Goal: Communication & Community: Answer question/provide support

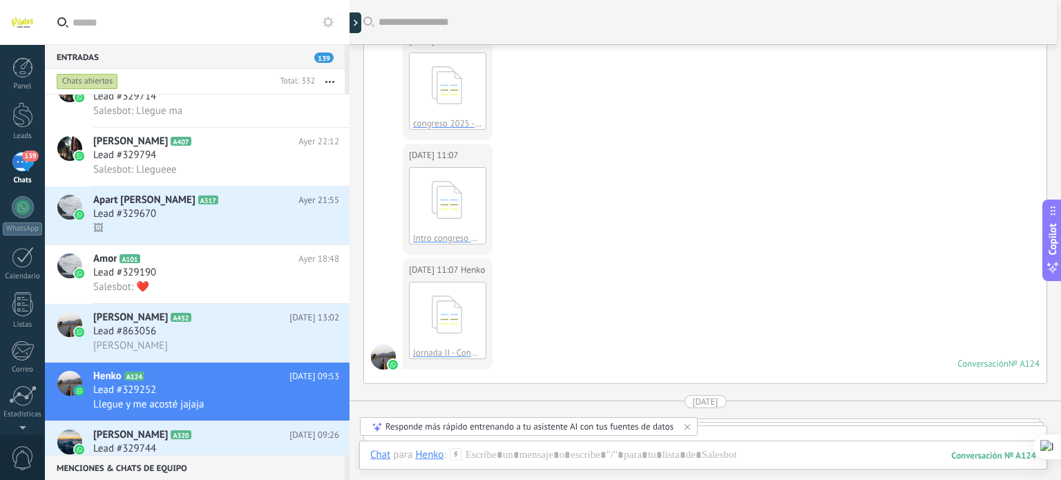
scroll to position [321, 0]
click at [249, 277] on div "Lead #329190" at bounding box center [216, 272] width 246 height 14
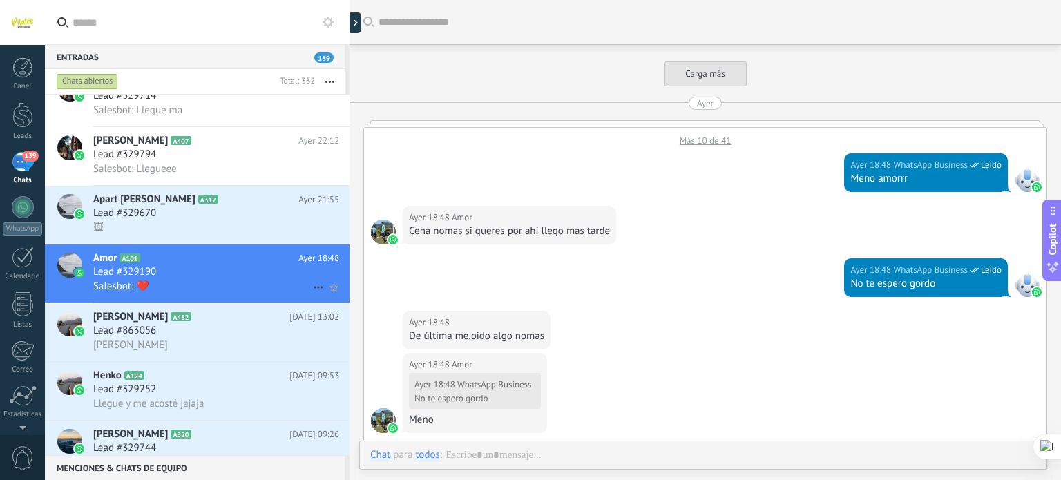
scroll to position [475, 0]
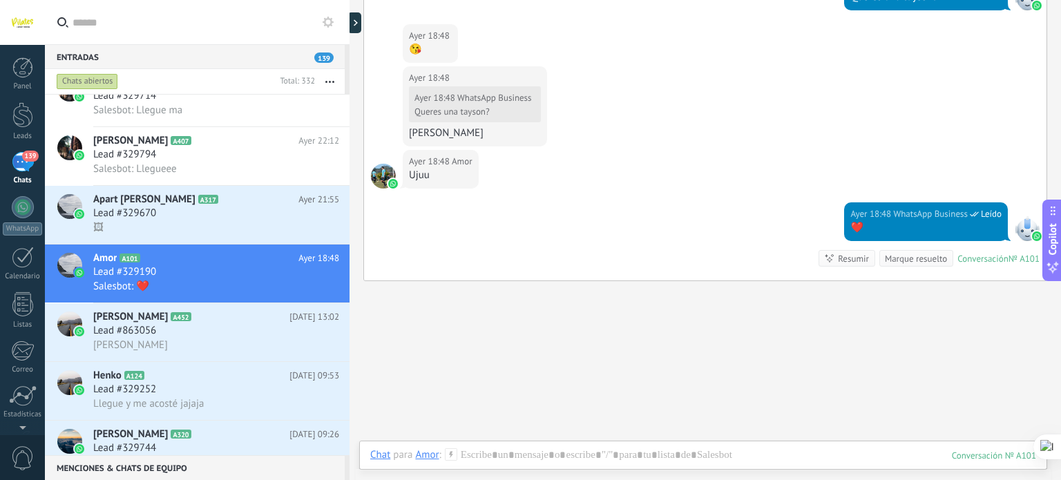
click at [502, 467] on div at bounding box center [703, 473] width 688 height 13
click at [506, 449] on div at bounding box center [703, 469] width 666 height 41
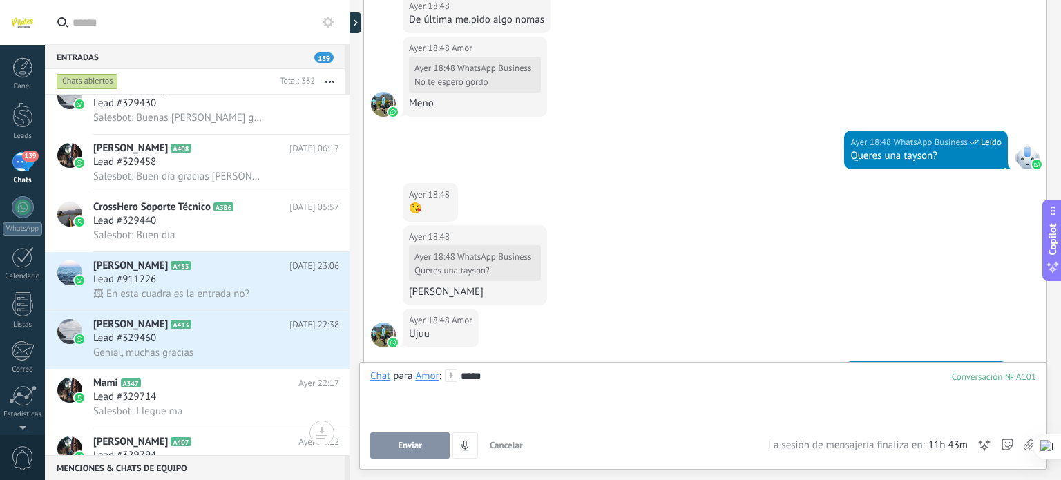
scroll to position [308, 0]
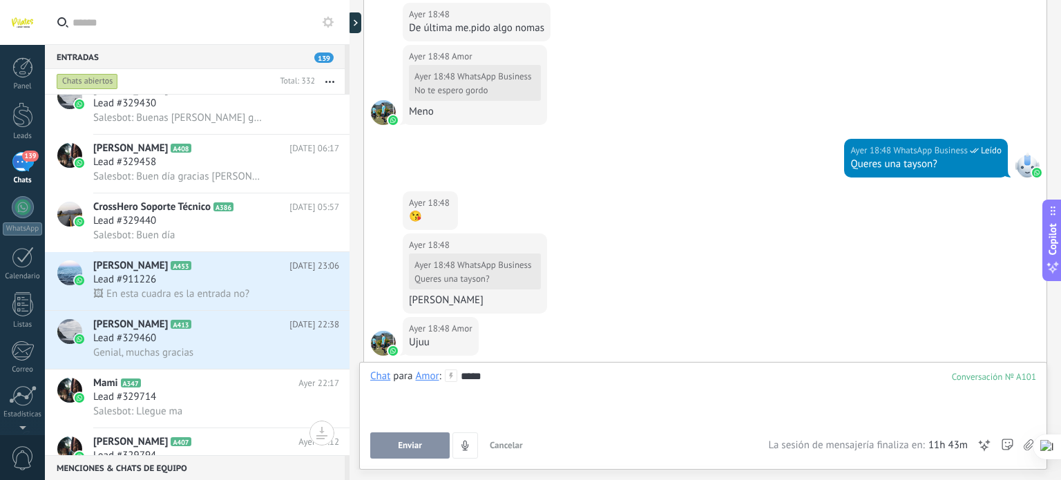
click at [423, 443] on button "Enviar" at bounding box center [409, 446] width 79 height 26
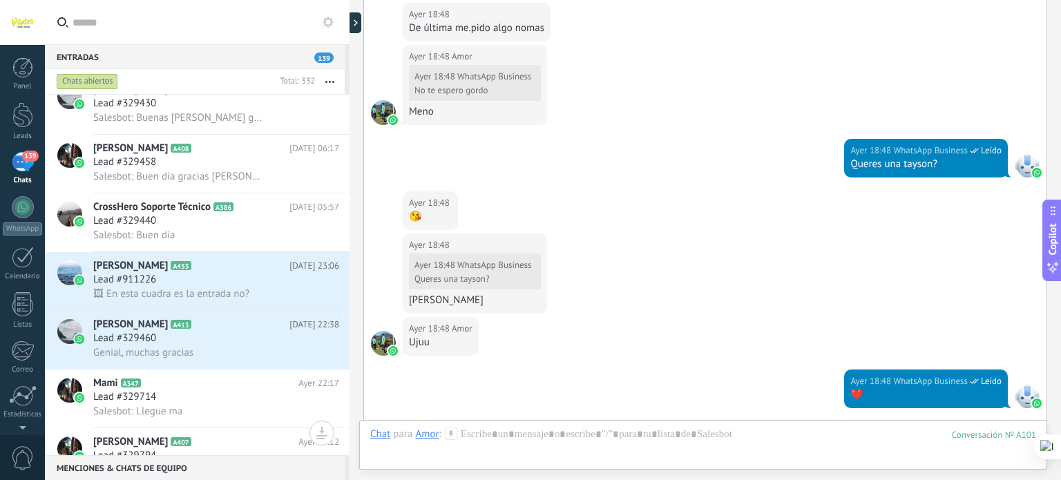
scroll to position [517, 0]
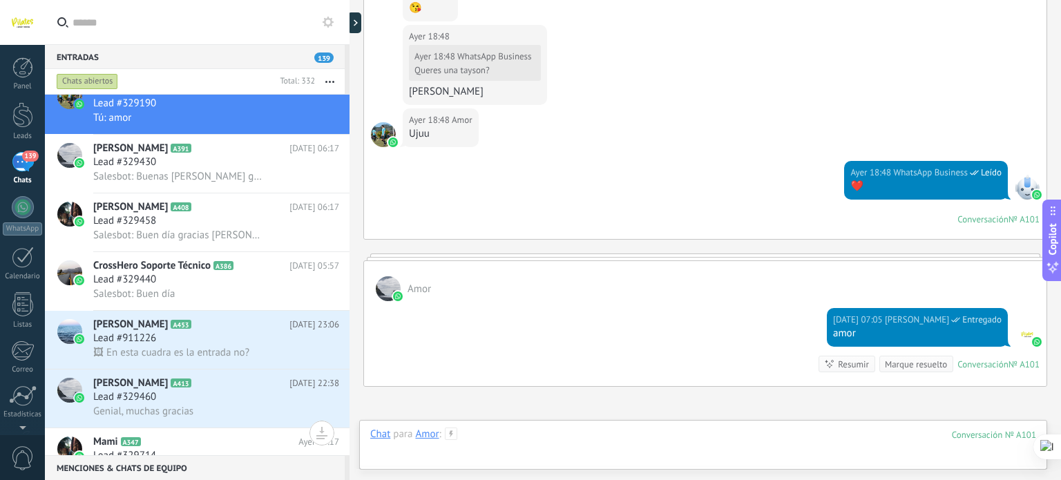
click at [490, 433] on div at bounding box center [703, 448] width 666 height 41
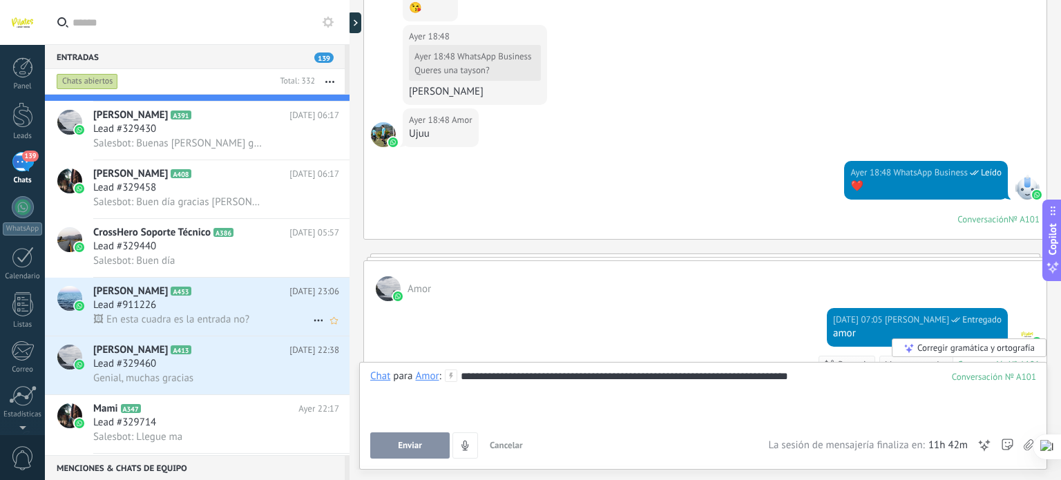
scroll to position [55, 0]
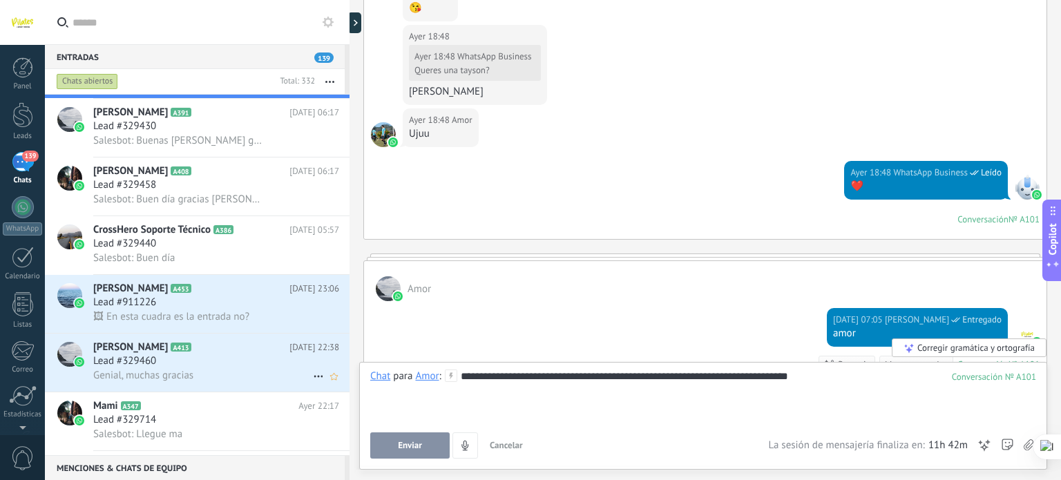
click at [223, 366] on div "Lead #329460" at bounding box center [216, 362] width 246 height 14
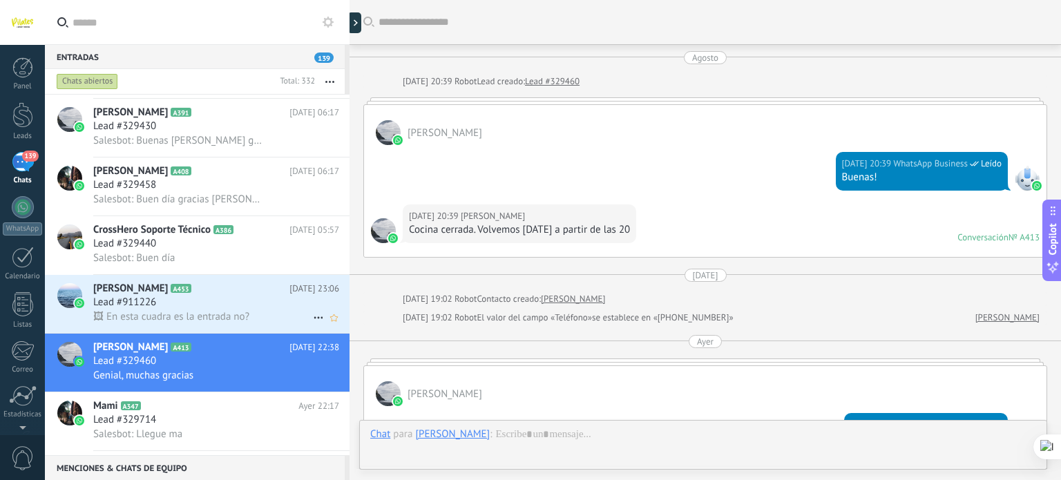
click at [240, 318] on span "🖼 En esta cuadra es la entrada no?" at bounding box center [171, 316] width 156 height 13
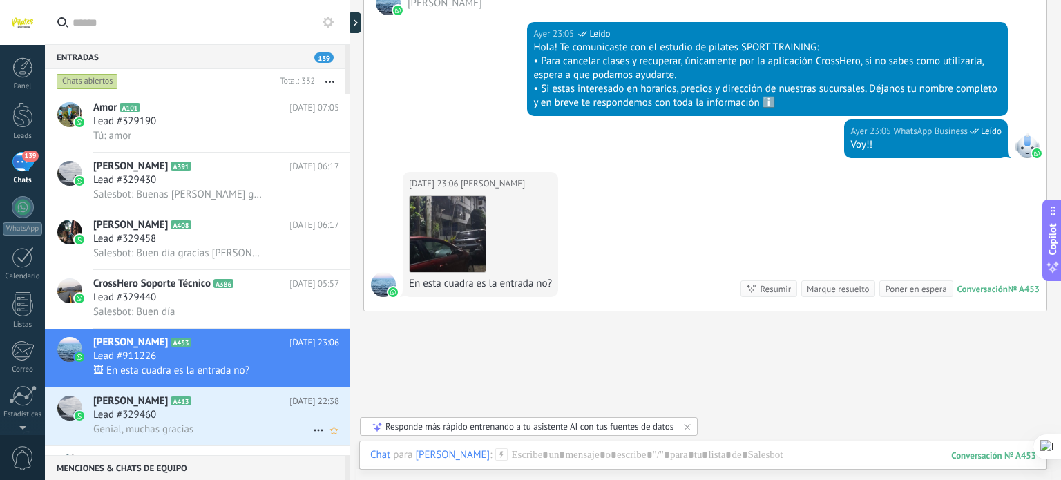
click at [214, 422] on div "Lead #329460" at bounding box center [216, 415] width 246 height 14
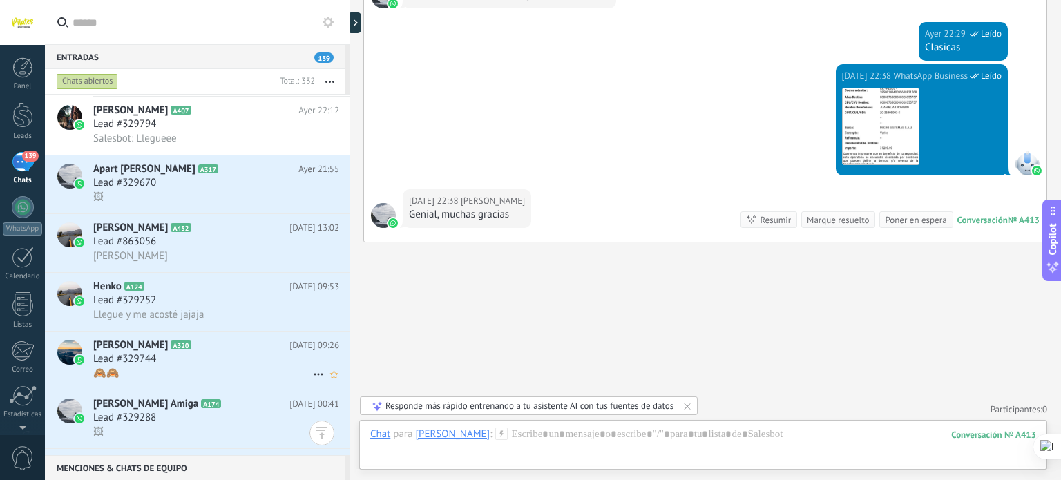
scroll to position [460, 0]
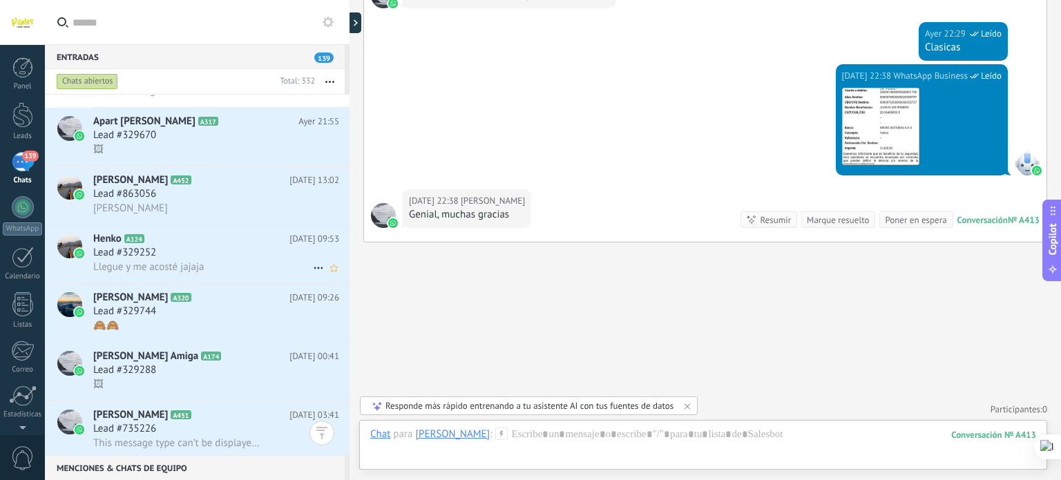
click at [273, 269] on div "Llegue y me acosté jajaja" at bounding box center [216, 267] width 246 height 15
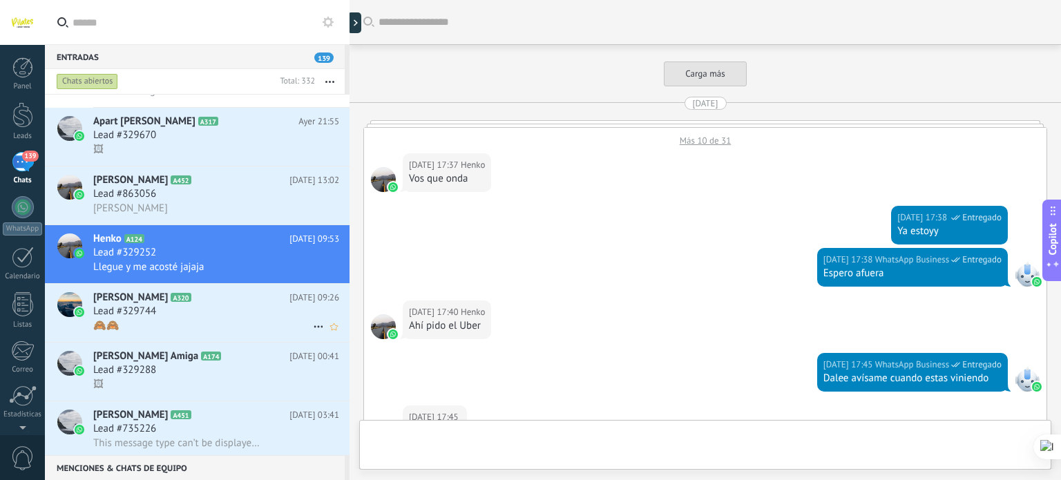
click at [263, 327] on div "🙈🙈" at bounding box center [216, 326] width 246 height 15
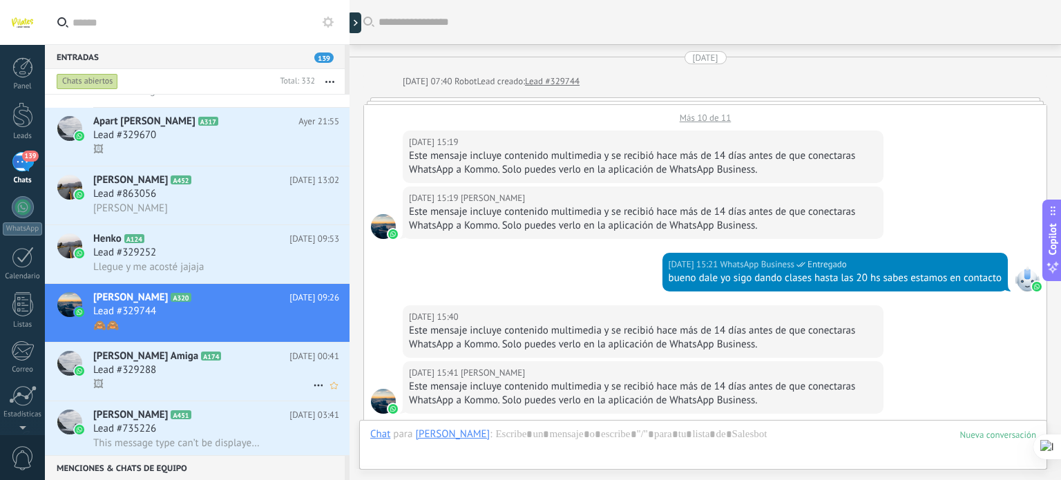
click at [249, 377] on div "Lead #329288" at bounding box center [216, 371] width 246 height 14
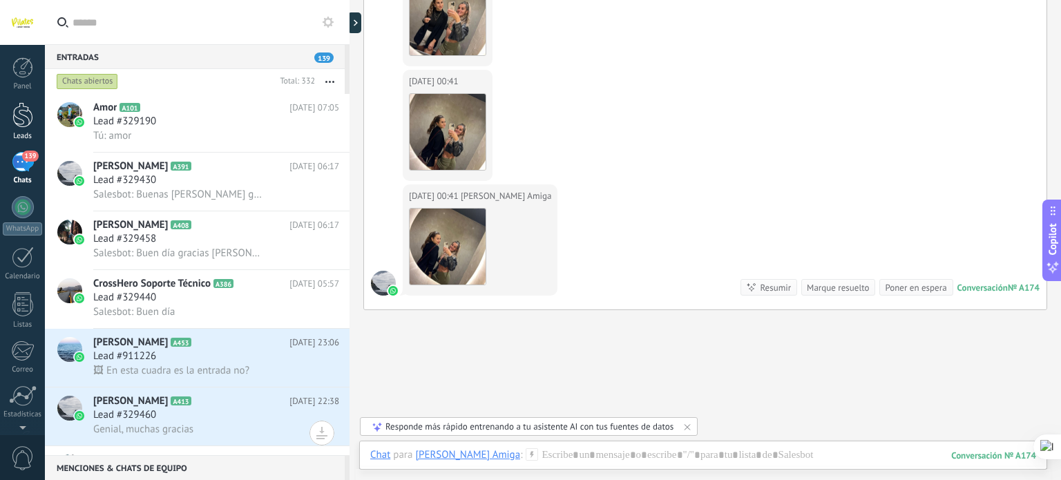
click at [19, 115] on div at bounding box center [22, 115] width 21 height 26
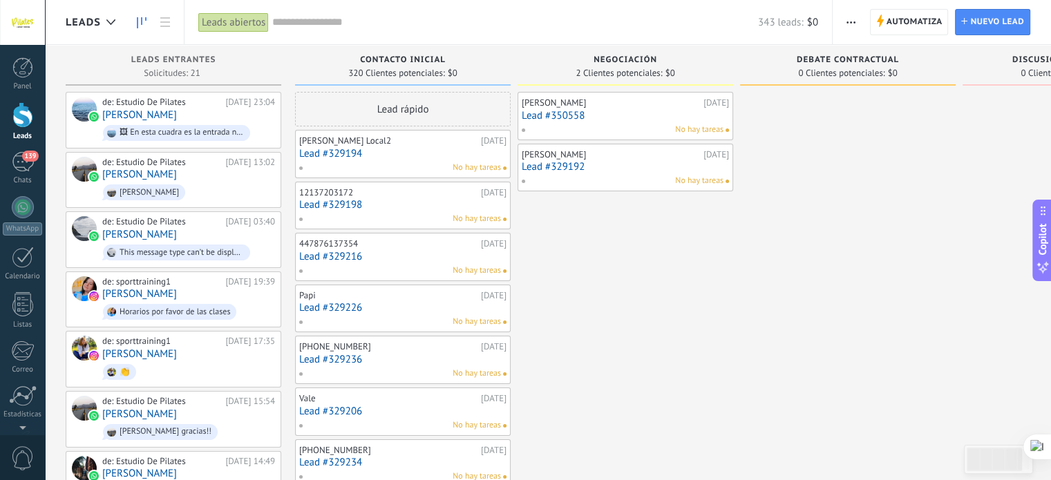
click at [843, 23] on button "button" at bounding box center [851, 22] width 20 height 26
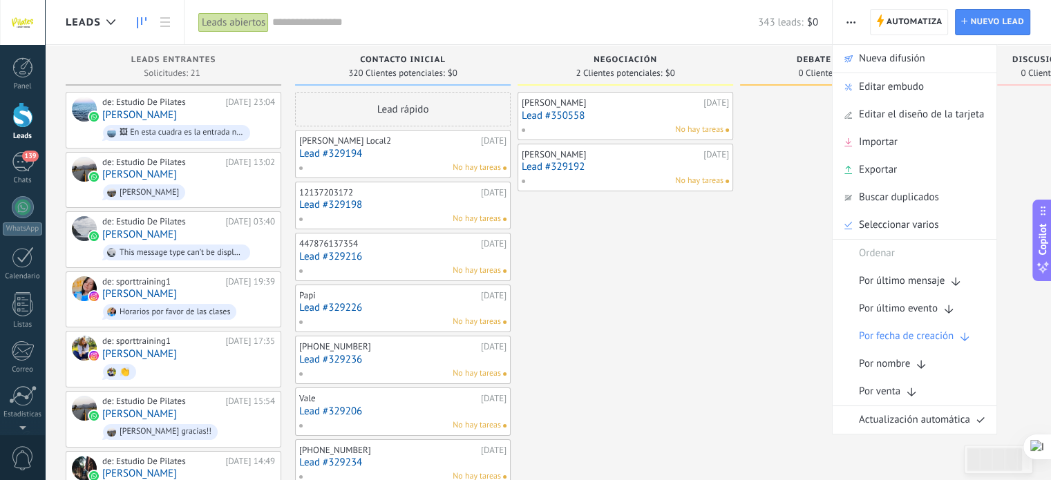
click at [843, 23] on button "button" at bounding box center [851, 22] width 20 height 26
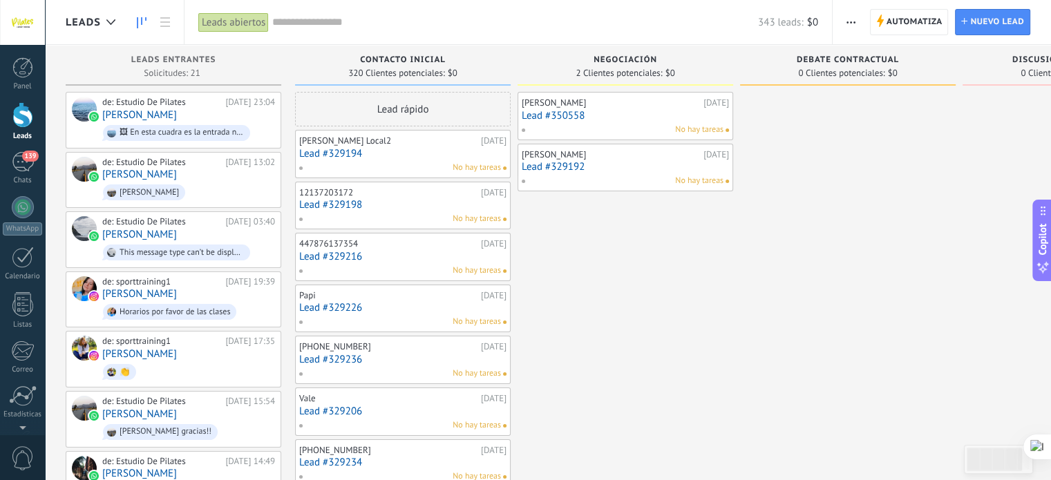
click at [843, 23] on button "button" at bounding box center [851, 22] width 20 height 26
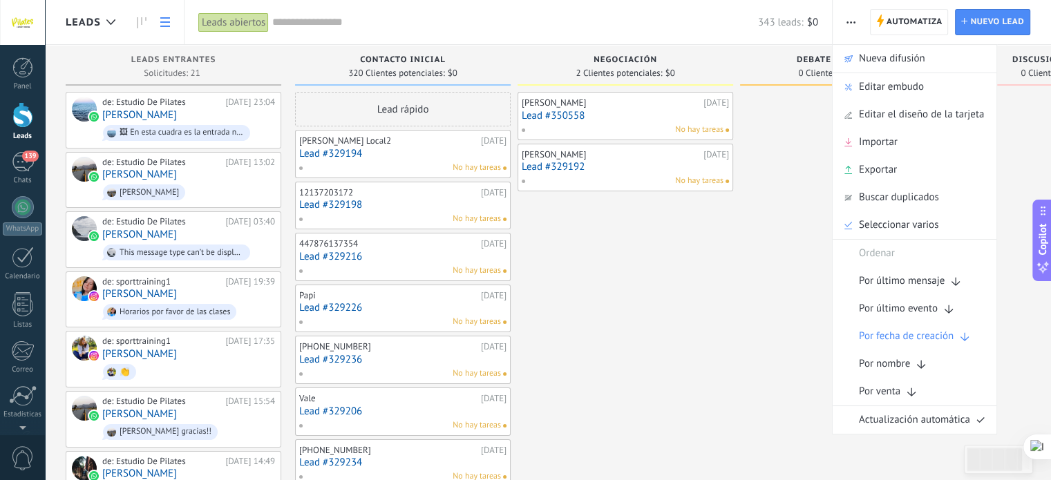
click at [162, 22] on use at bounding box center [165, 22] width 10 height 10
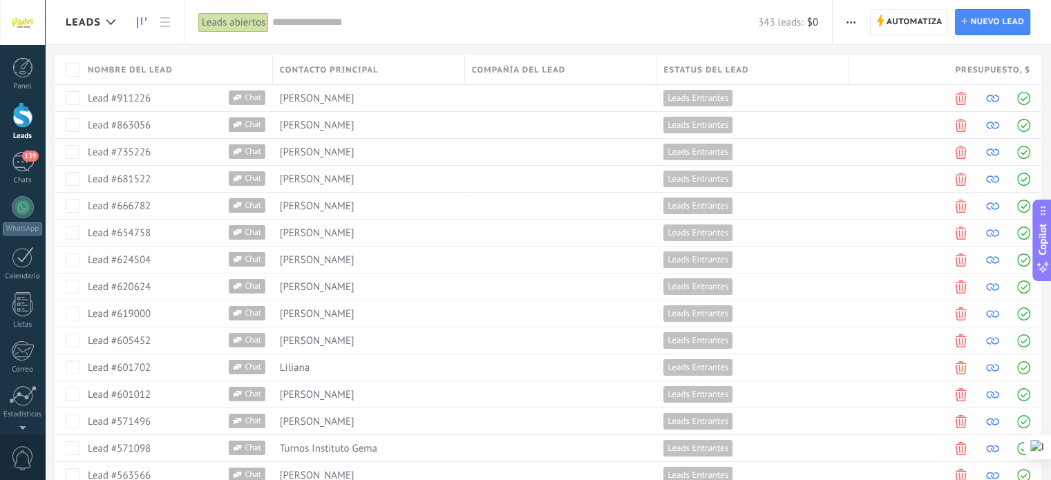
click at [135, 21] on link at bounding box center [141, 22] width 23 height 27
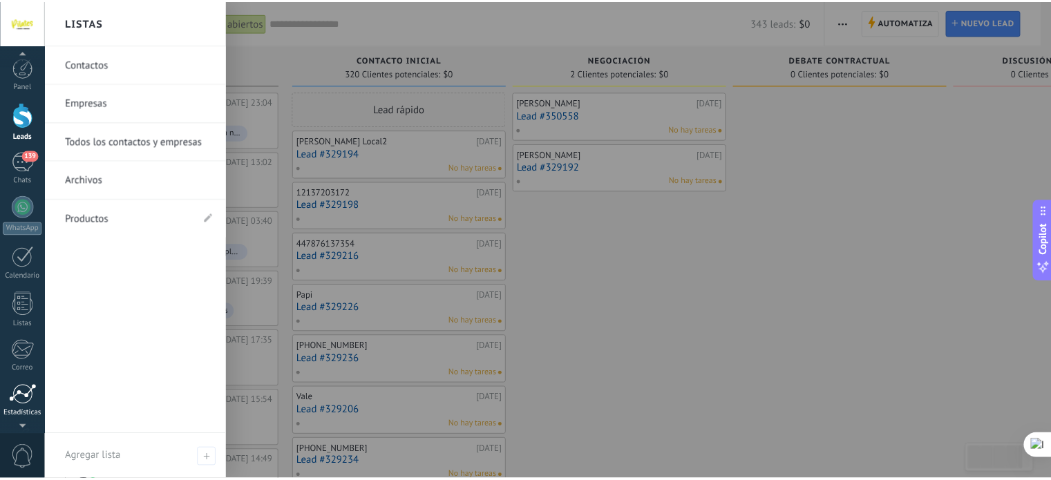
scroll to position [94, 0]
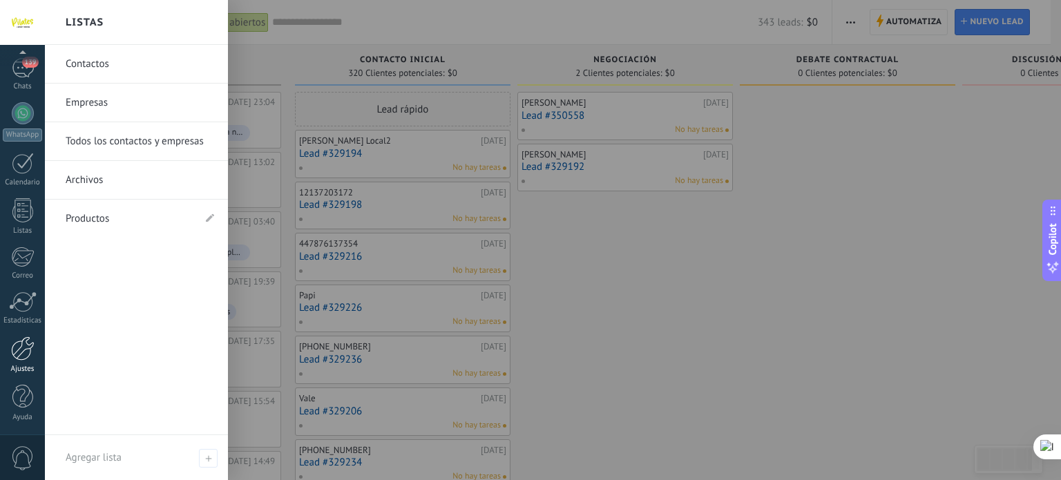
click at [22, 357] on div at bounding box center [22, 349] width 23 height 24
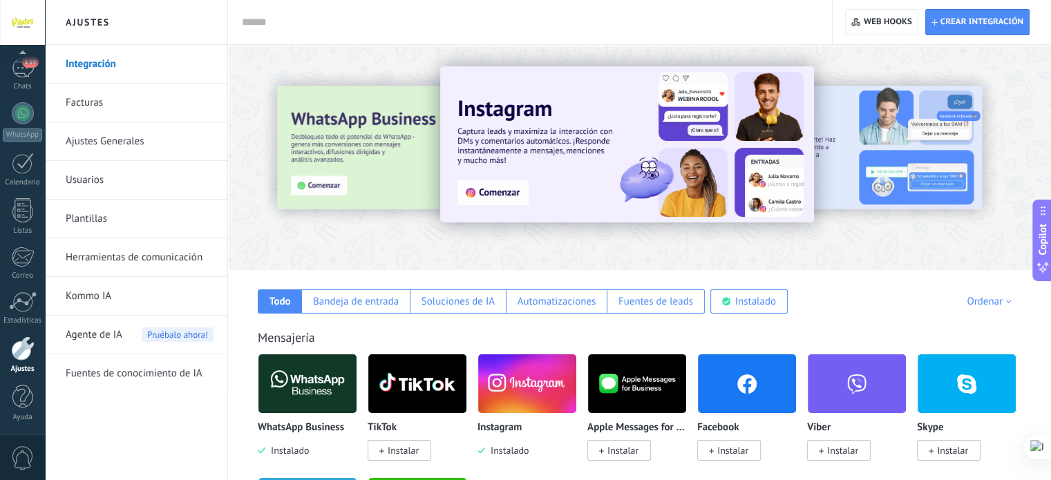
click at [120, 218] on link "Plantillas" at bounding box center [140, 219] width 148 height 39
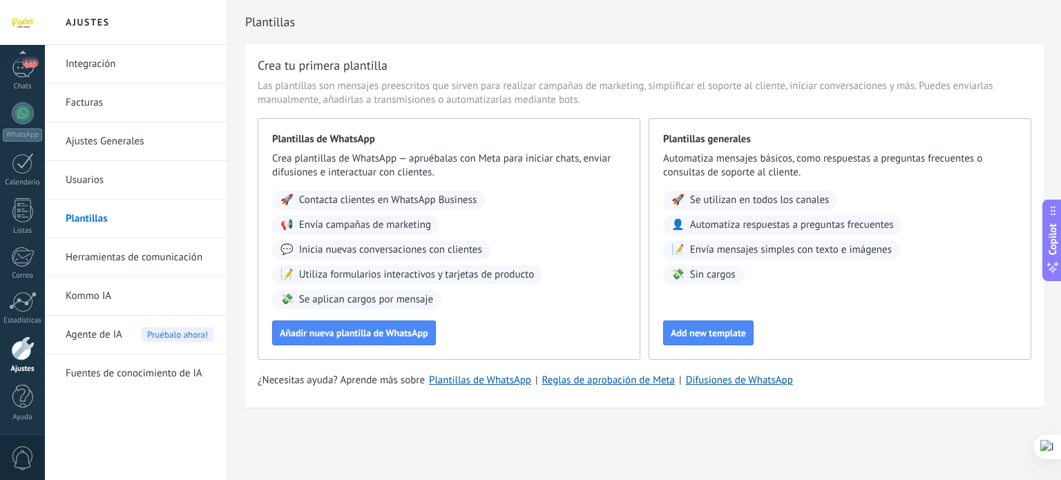
click at [180, 254] on link "Herramientas de comunicación" at bounding box center [140, 257] width 148 height 39
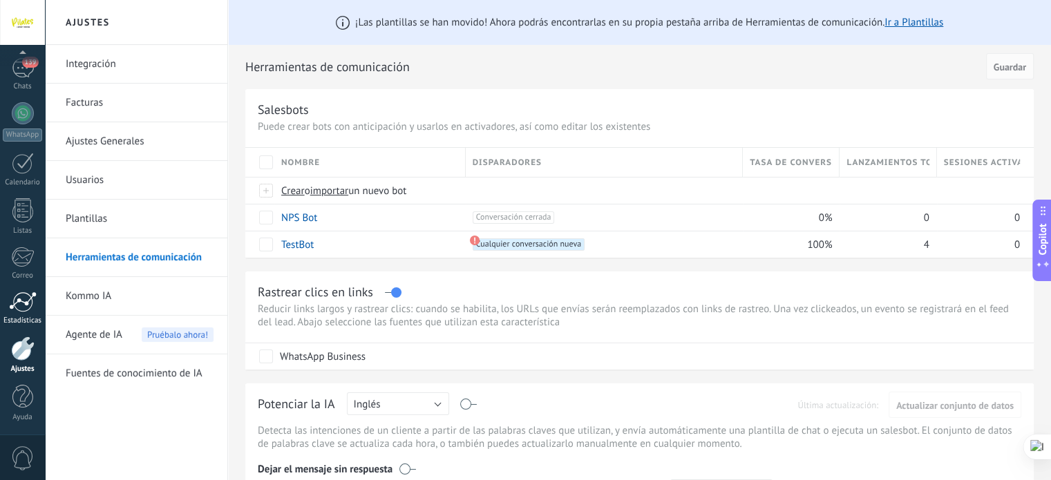
click at [15, 305] on div at bounding box center [23, 302] width 28 height 21
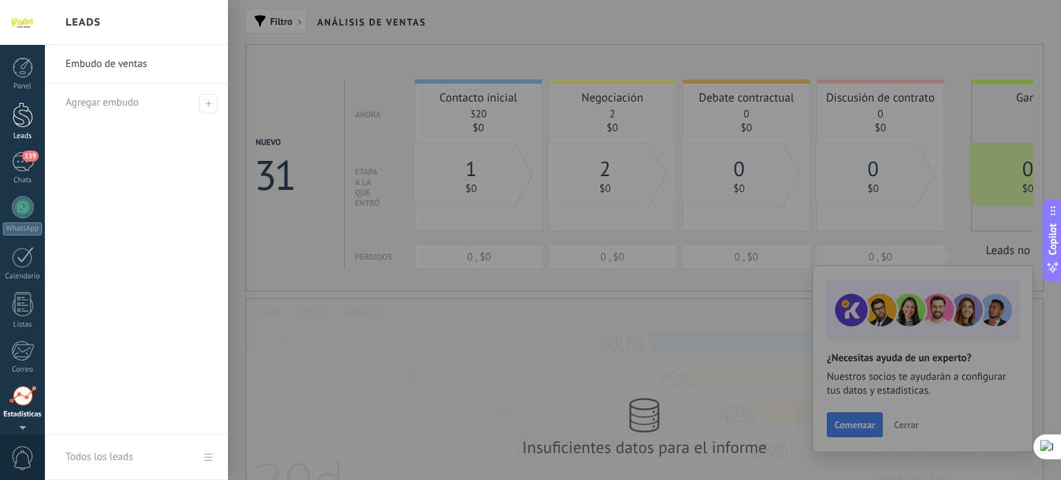
click at [23, 113] on div at bounding box center [22, 115] width 21 height 26
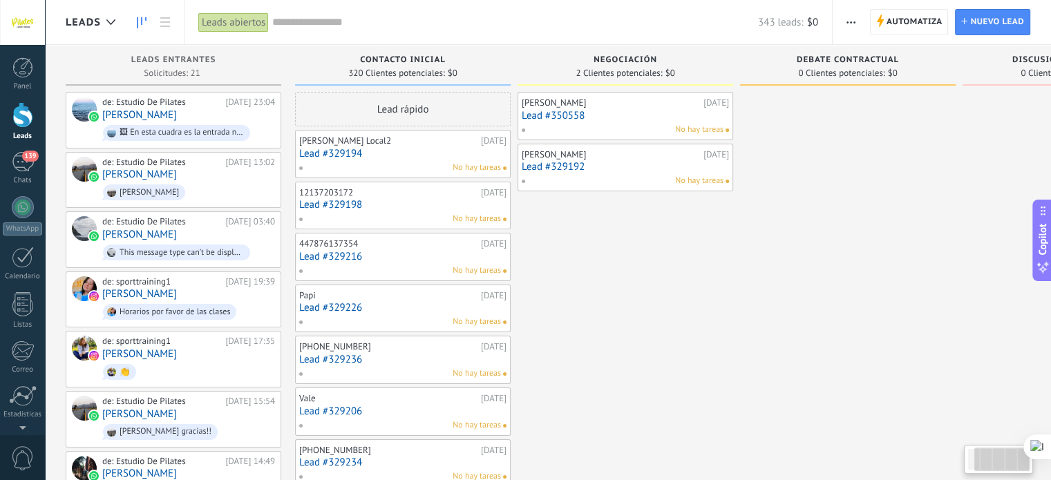
scroll to position [0, 148]
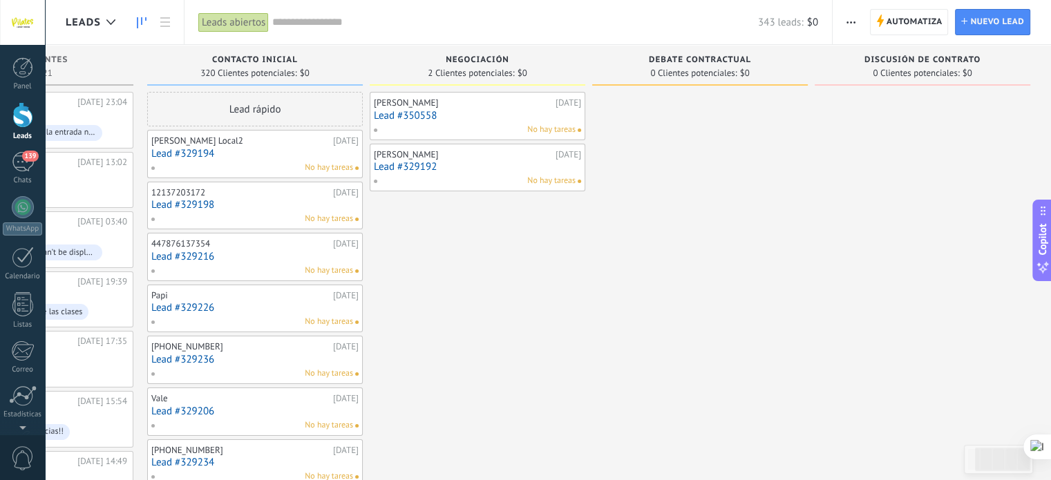
click at [888, 62] on span "Discusión de contrato" at bounding box center [923, 60] width 116 height 10
click at [896, 44] on div "Leads Leads abiertos Aplicar 343 leads: $0 Leads abiertos Mis leads Leads ganad…" at bounding box center [548, 22] width 1006 height 45
click at [890, 82] on div "Discusión de contrato 0 Clientes potenciales: $0" at bounding box center [923, 65] width 216 height 41
click at [491, 73] on span "2 Clientes potenciales:" at bounding box center [471, 73] width 86 height 8
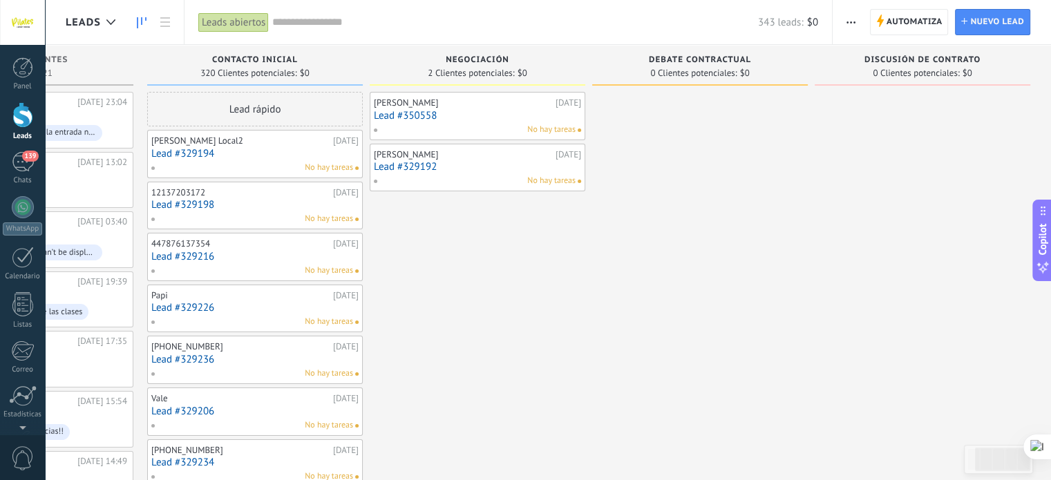
click at [667, 54] on div "Debate contractual 0 Clientes potenciales: $0" at bounding box center [700, 65] width 216 height 41
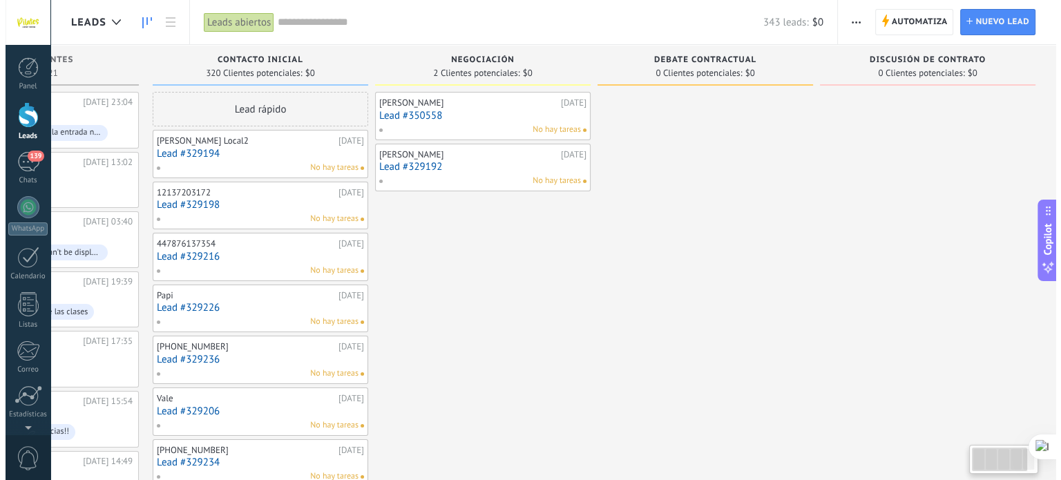
scroll to position [0, 0]
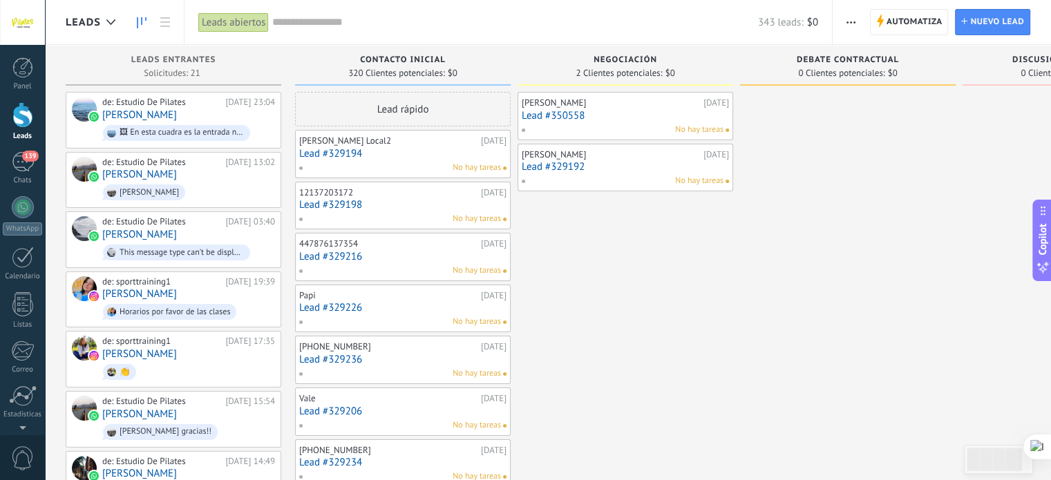
click at [410, 71] on span "320 Clientes potenciales:" at bounding box center [396, 73] width 96 height 8
click at [21, 66] on div at bounding box center [22, 67] width 21 height 21
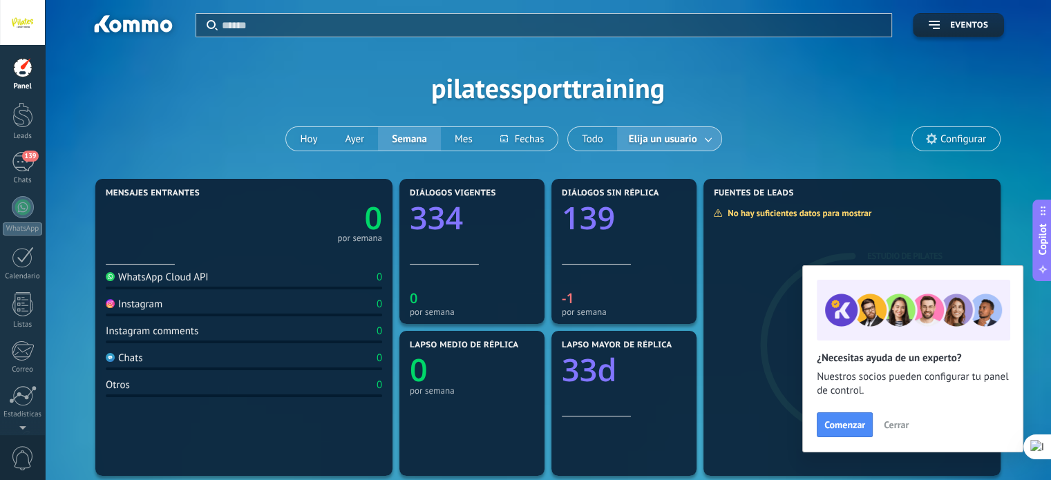
click at [956, 138] on span "Configurar" at bounding box center [964, 139] width 46 height 12
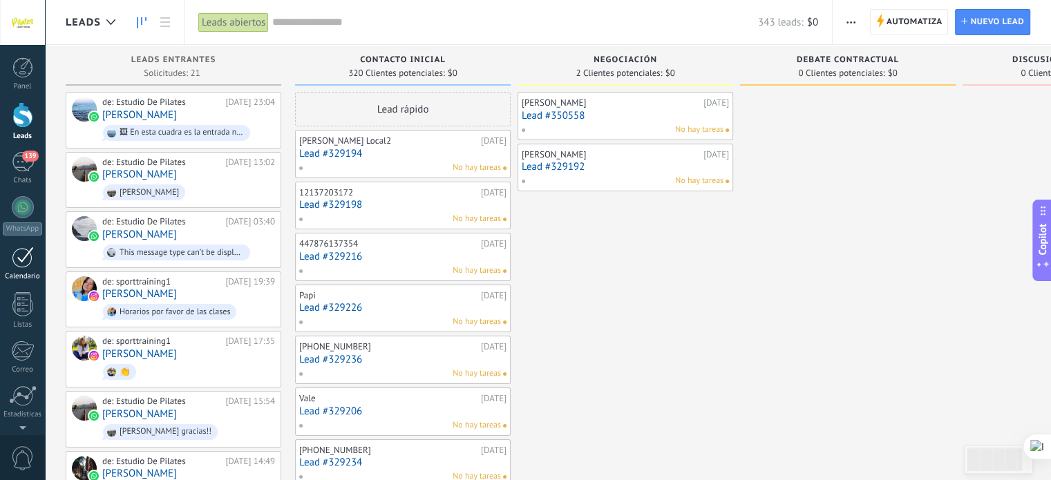
click at [14, 262] on div at bounding box center [23, 257] width 22 height 21
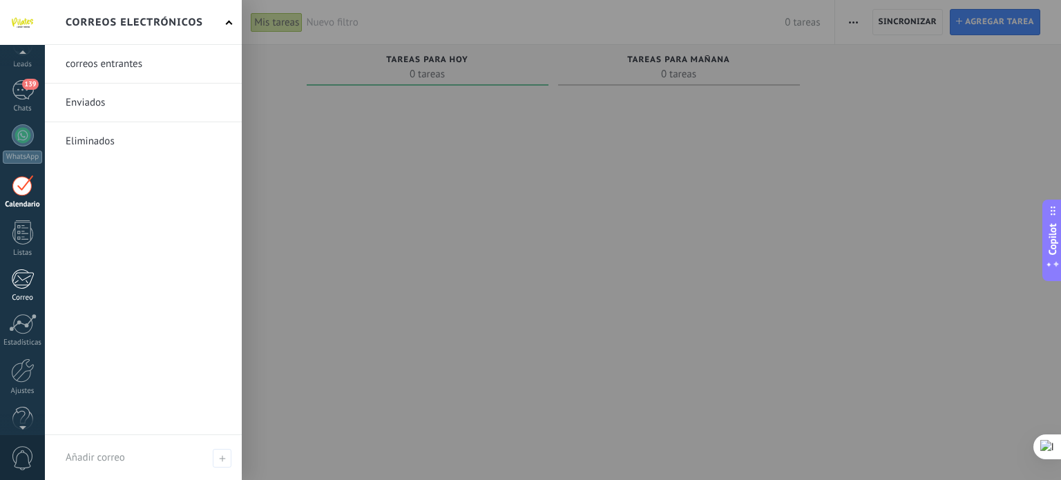
scroll to position [72, 0]
click at [20, 294] on div "Correo" at bounding box center [23, 298] width 40 height 9
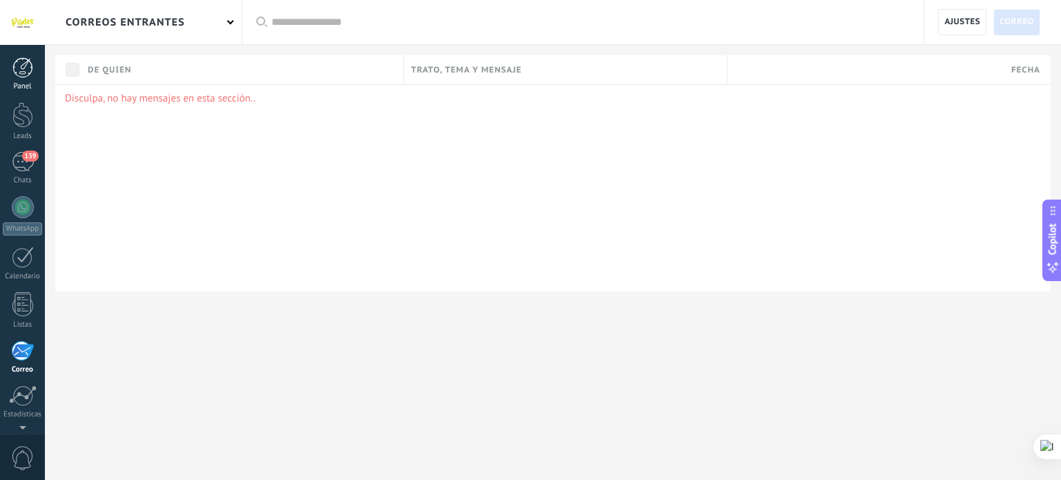
click at [25, 59] on div at bounding box center [22, 67] width 21 height 21
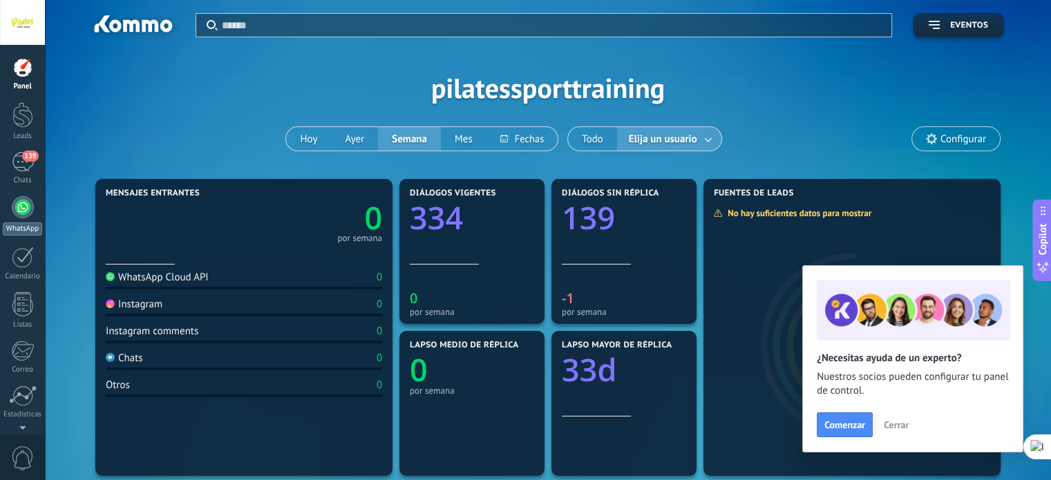
click at [22, 212] on div at bounding box center [23, 207] width 22 height 22
